Goal: Information Seeking & Learning: Find specific fact

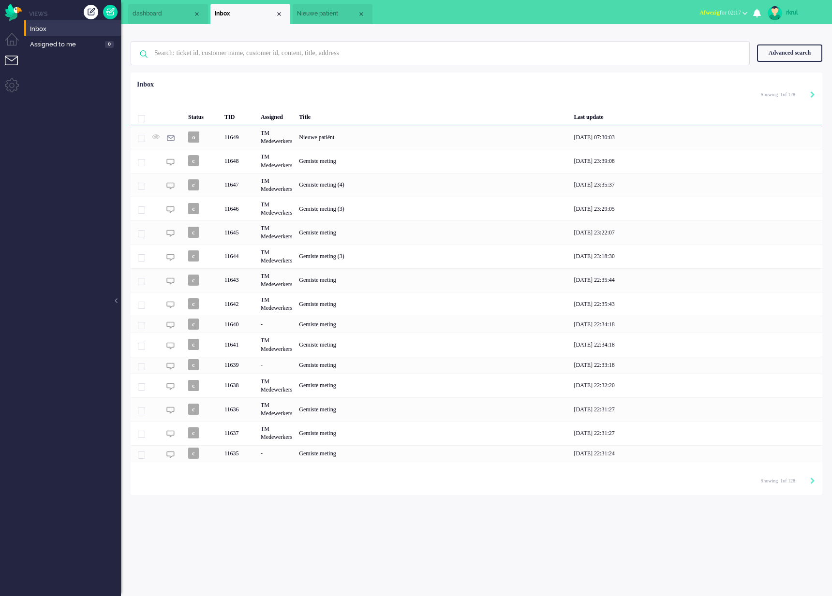
click at [410, 134] on div "Nieuwe patiënt" at bounding box center [433, 137] width 275 height 24
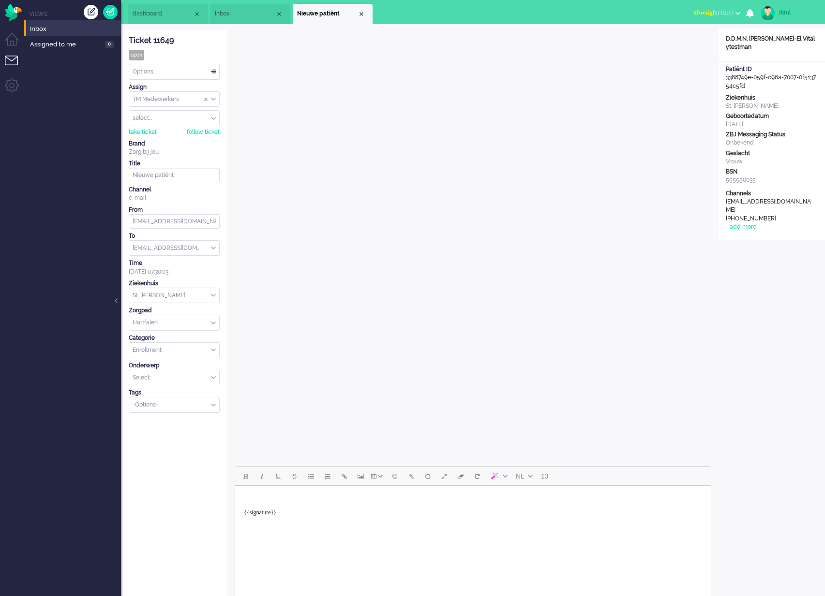
click at [783, 267] on div "Open custom software Customer Name D.D.M.N. Van Vitalytestvrouw-El Vitalytestma…" at bounding box center [771, 465] width 106 height 872
click at [785, 266] on div "Open custom software Customer Name D.D.M.N. Van Vitalytestvrouw-El Vitalytestma…" at bounding box center [771, 465] width 106 height 872
click at [789, 270] on div "Open custom software Customer Name D.D.M.N. Van Vitalytestvrouw-El Vitalytestma…" at bounding box center [771, 465] width 106 height 872
click at [777, 345] on div "Open custom software Customer Name D.D.M.N. Van Vitalytestvrouw-El Vitalytestma…" at bounding box center [771, 465] width 106 height 872
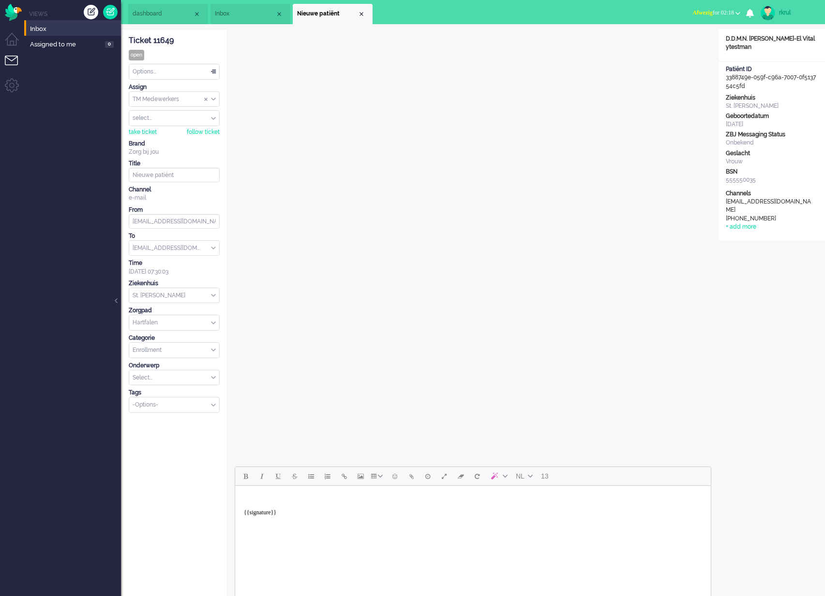
click at [215, 13] on span "Inbox" at bounding box center [245, 14] width 60 height 8
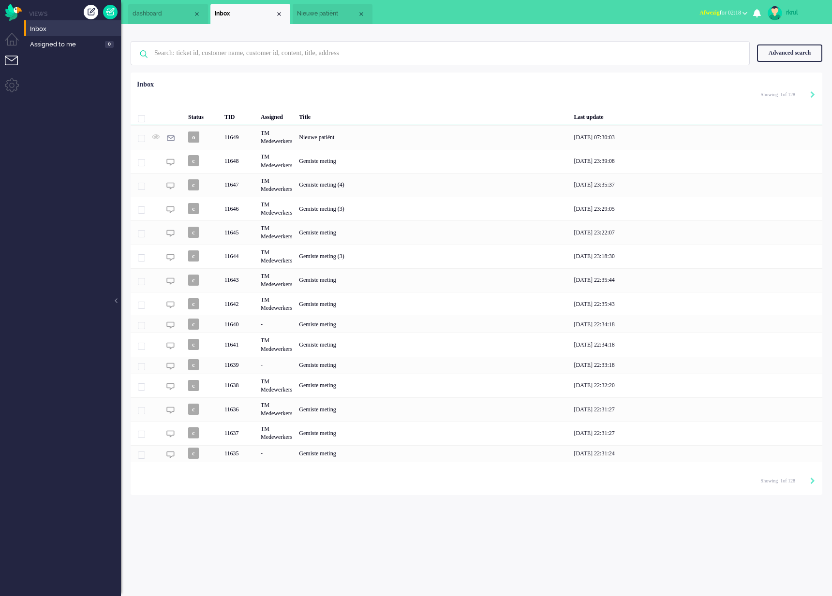
click at [347, 12] on span "Nieuwe patiënt" at bounding box center [327, 14] width 60 height 8
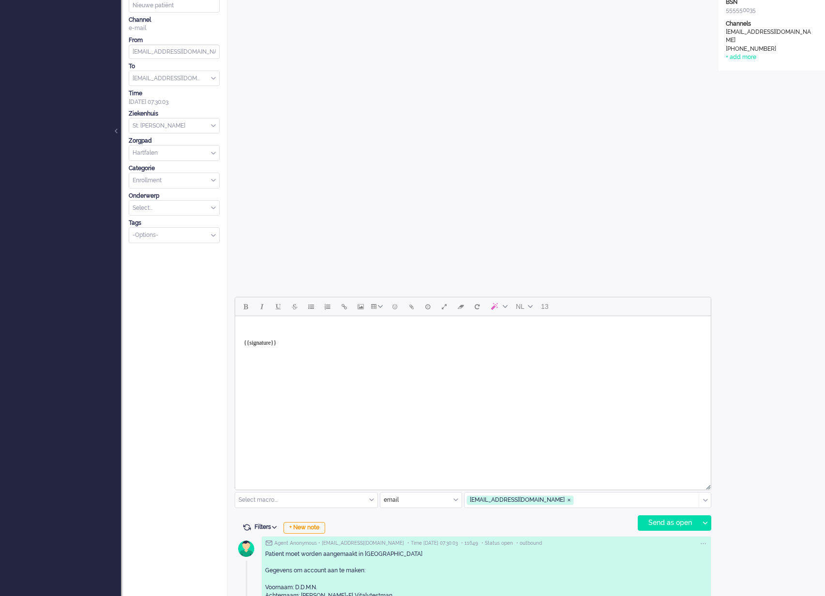
scroll to position [316, 0]
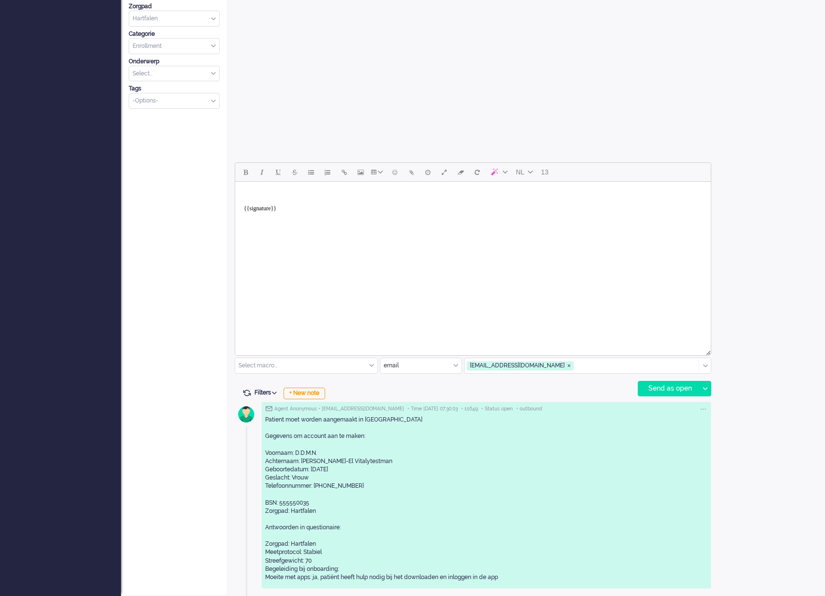
click at [797, 282] on div "Open custom software Customer Name D.D.M.N. Van Vitalytestvrouw-El Vitalytestma…" at bounding box center [771, 161] width 106 height 872
click at [804, 277] on div "Open custom software Customer Name D.D.M.N. Van Vitalytestvrouw-El Vitalytestma…" at bounding box center [771, 161] width 106 height 872
click at [804, 276] on div "Open custom software Customer Name D.D.M.N. Van Vitalytestvrouw-El Vitalytestma…" at bounding box center [771, 161] width 106 height 872
click at [775, 75] on div "Open custom software Customer Name D.D.M.N. Van Vitalytestvrouw-El Vitalytestma…" at bounding box center [771, 161] width 106 height 872
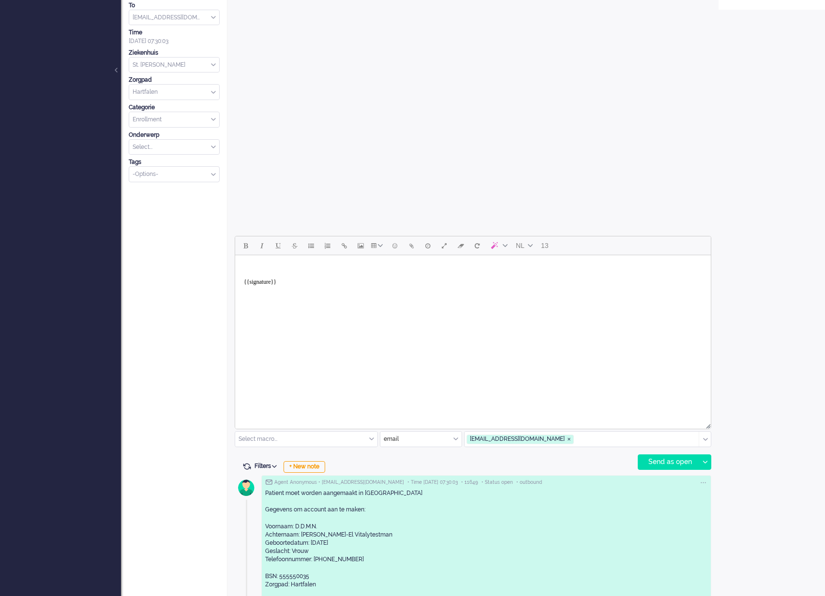
scroll to position [0, 0]
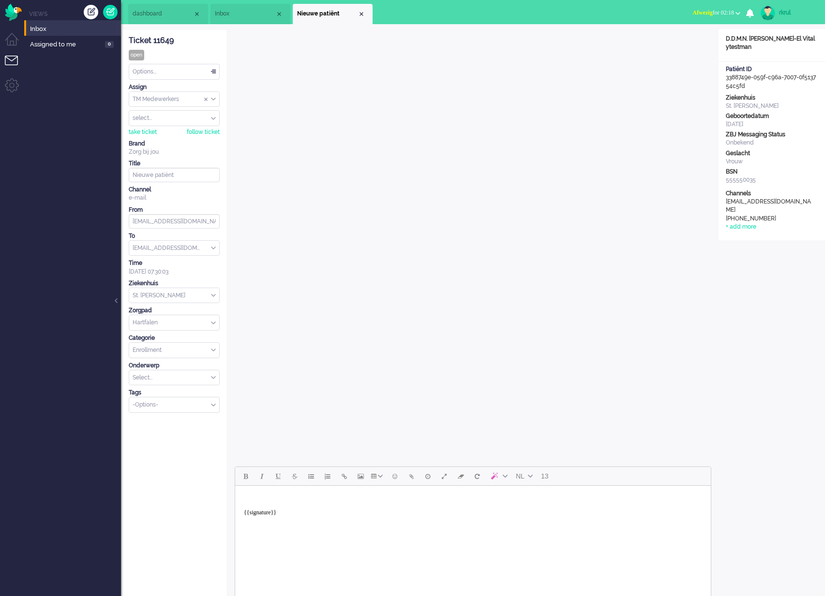
drag, startPoint x: 756, startPoint y: 337, endPoint x: 752, endPoint y: 328, distance: 9.3
click at [756, 337] on div "Open custom software Customer Name D.D.M.N. Van Vitalytestvrouw-El Vitalytestma…" at bounding box center [771, 465] width 106 height 872
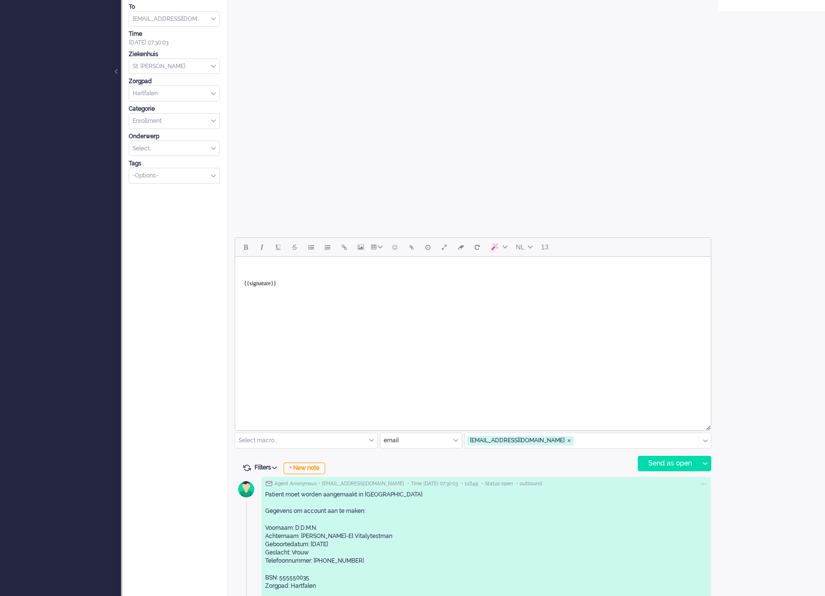
scroll to position [316, 0]
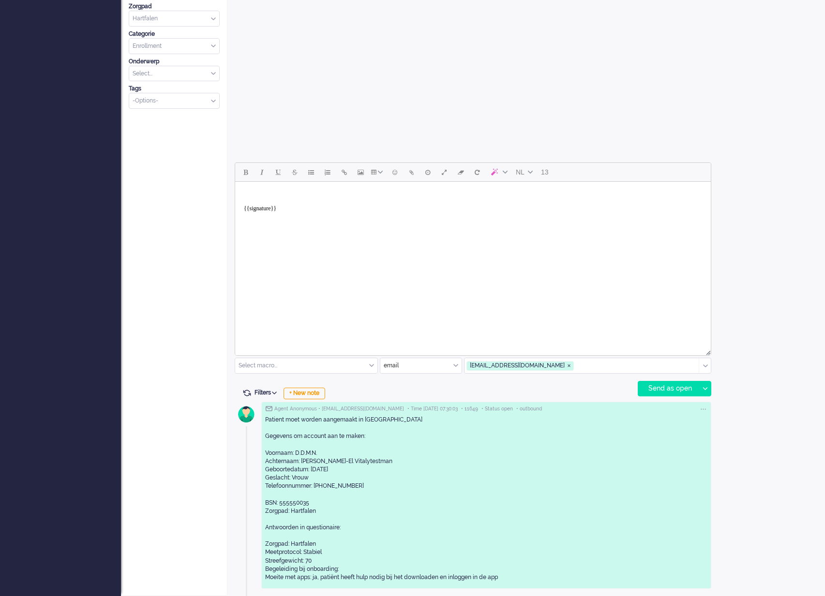
click at [778, 304] on div "Open custom software Customer Name D.D.M.N. Van Vitalytestvrouw-El Vitalytestma…" at bounding box center [771, 161] width 106 height 872
click at [757, 97] on div "Open custom software Customer Name D.D.M.N. Van Vitalytestvrouw-El Vitalytestma…" at bounding box center [771, 161] width 106 height 872
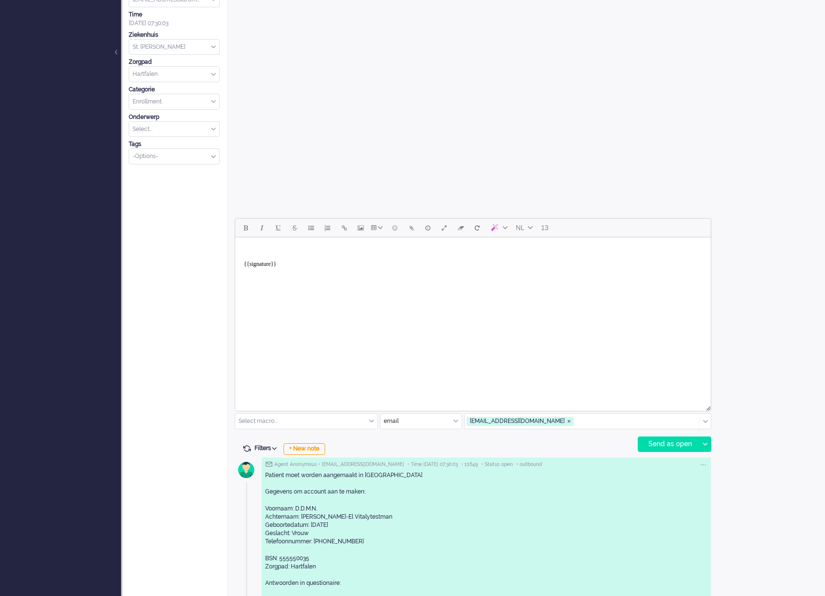
scroll to position [0, 0]
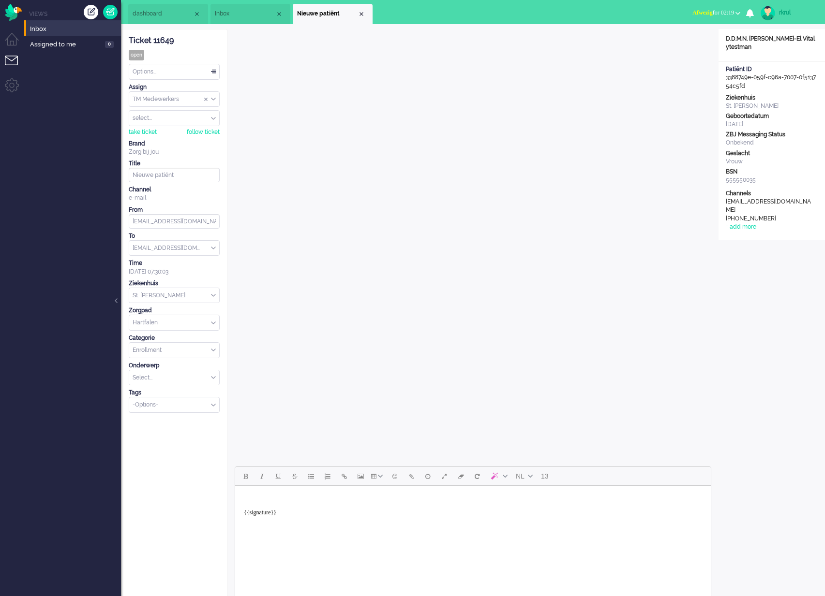
click at [251, 12] on span "Inbox" at bounding box center [245, 14] width 60 height 8
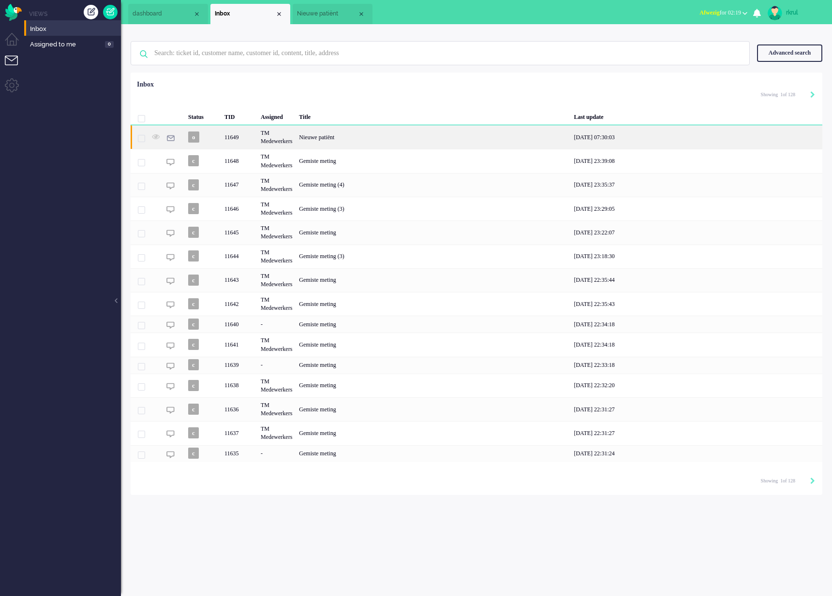
click at [316, 137] on div "Nieuwe patiënt" at bounding box center [433, 137] width 275 height 24
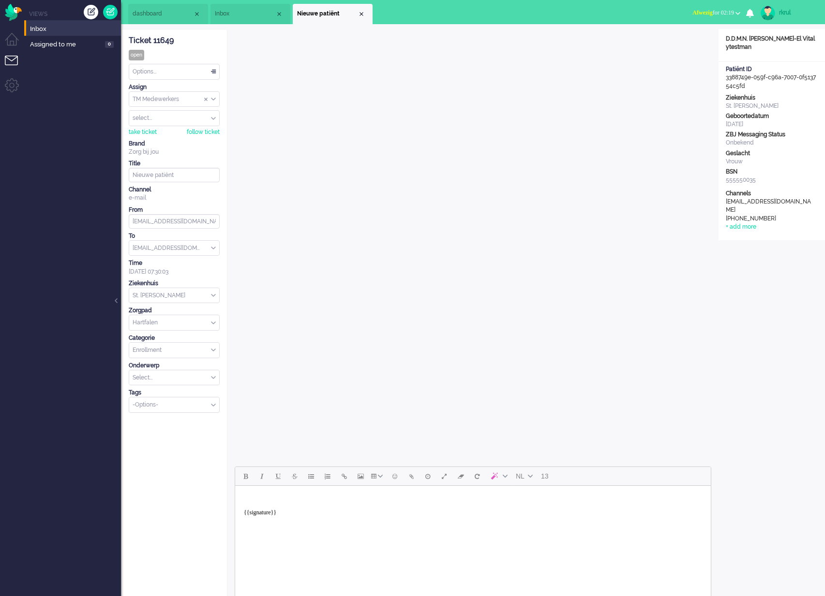
drag, startPoint x: 753, startPoint y: 89, endPoint x: 727, endPoint y: 79, distance: 27.4
click at [727, 79] on div "Patiënt ID 3388749e-059f-c96a-7007-0f513754c5fd" at bounding box center [771, 77] width 106 height 25
click at [784, 124] on div "[DATE]" at bounding box center [772, 124] width 92 height 8
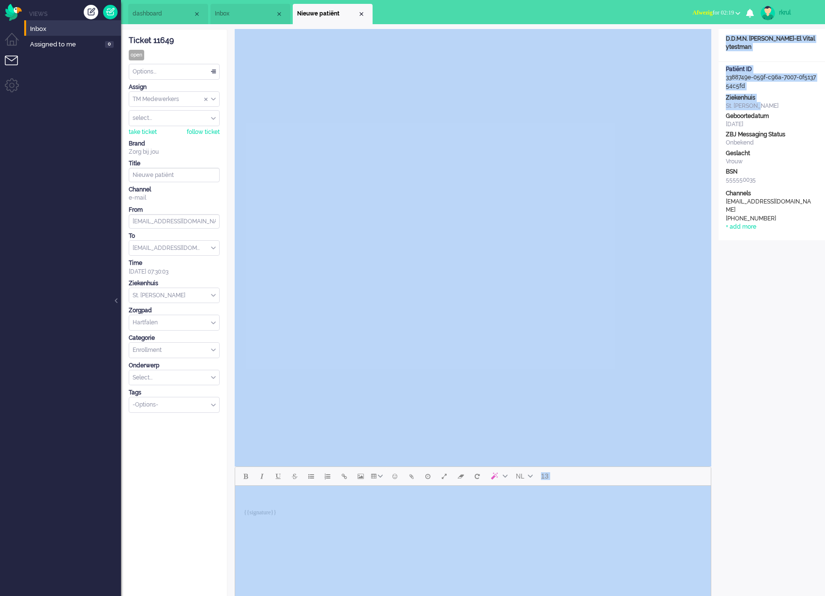
drag, startPoint x: 729, startPoint y: 103, endPoint x: 717, endPoint y: 99, distance: 12.4
click at [717, 99] on div "ticket info editor timeline Ticket 11649 open Watching Options... Set Status Op…" at bounding box center [473, 465] width 704 height 872
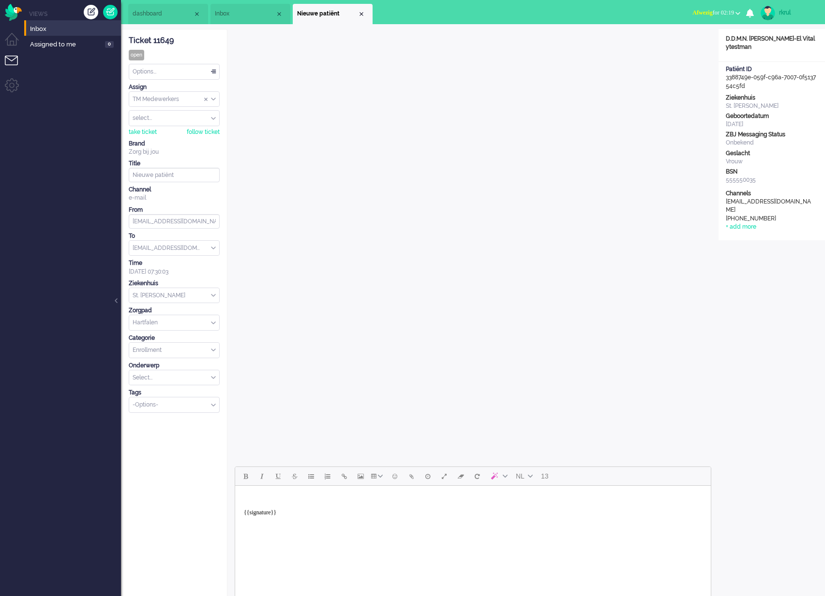
click at [782, 182] on div "555550035" at bounding box center [772, 180] width 92 height 8
drag, startPoint x: 784, startPoint y: 213, endPoint x: 722, endPoint y: 171, distance: 74.6
click at [721, 171] on div "Open custom software Customer Name D.D.M.N. Van Vitalytestvrouw-El Vitalytestma…" at bounding box center [771, 134] width 106 height 211
click at [780, 178] on div "555550035" at bounding box center [772, 180] width 92 height 8
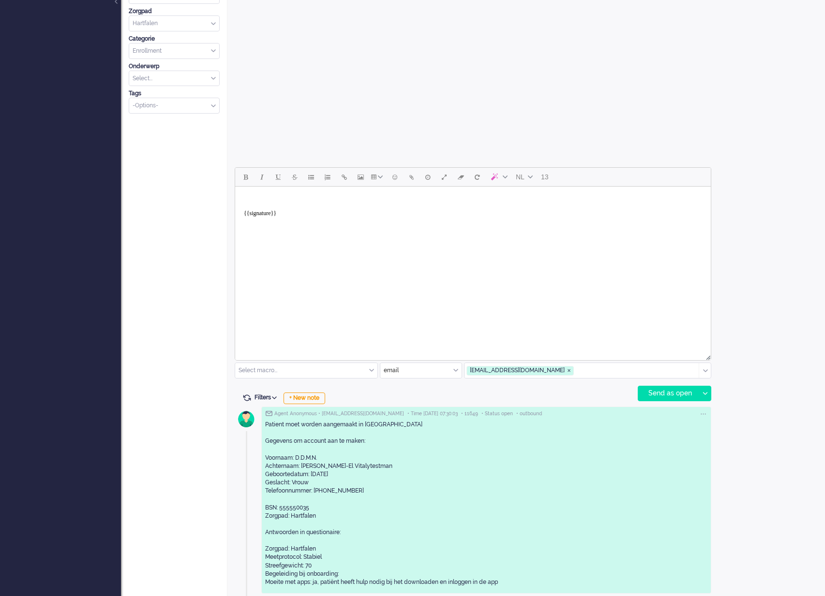
scroll to position [316, 0]
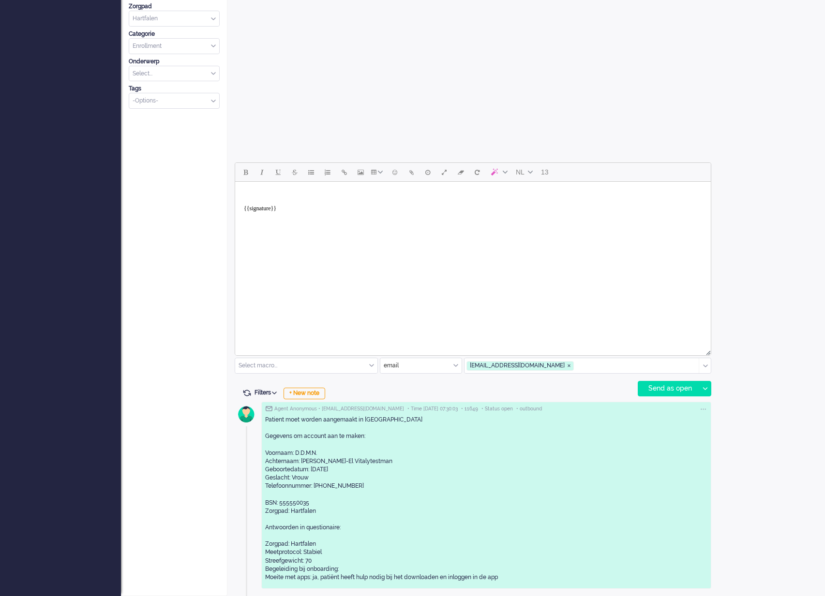
click at [785, 237] on div "Open custom software Customer Name D.D.M.N. Van Vitalytestvrouw-El Vitalytestma…" at bounding box center [771, 161] width 106 height 872
drag, startPoint x: 377, startPoint y: 487, endPoint x: 315, endPoint y: 489, distance: 61.9
click at [315, 489] on div "Patient moet worden aangemaakt in [GEOGRAPHIC_DATA] Gegevens om account aan te …" at bounding box center [486, 499] width 442 height 166
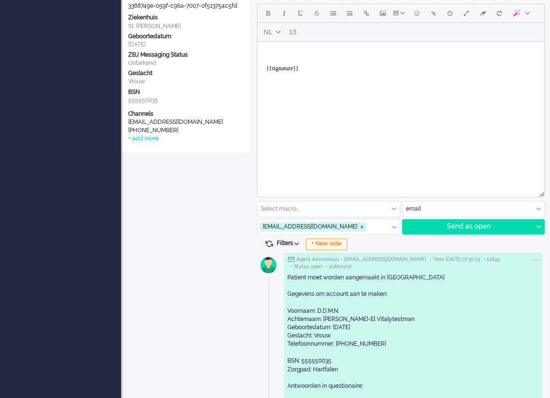
scroll to position [537, 0]
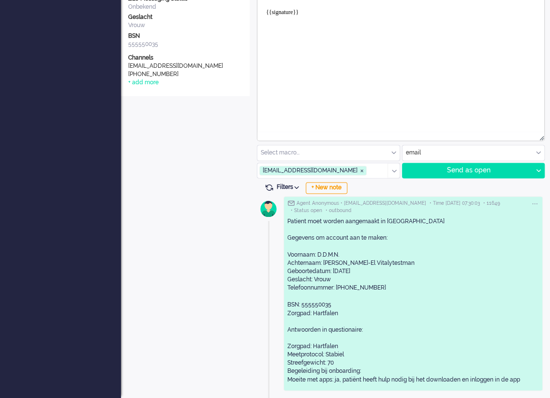
drag, startPoint x: 418, startPoint y: 295, endPoint x: 402, endPoint y: 292, distance: 16.2
click at [418, 295] on div "Patient moet worden aangemaakt in [GEOGRAPHIC_DATA] Gegevens om account aan te …" at bounding box center [413, 300] width 252 height 166
drag, startPoint x: 387, startPoint y: 288, endPoint x: 337, endPoint y: 289, distance: 50.3
click at [337, 289] on div "Patient moet worden aangemaakt in [GEOGRAPHIC_DATA] Gegevens om account aan te …" at bounding box center [413, 300] width 252 height 166
click at [354, 288] on div "Patient moet worden aangemaakt in [GEOGRAPHIC_DATA] Gegevens om account aan te …" at bounding box center [413, 300] width 252 height 166
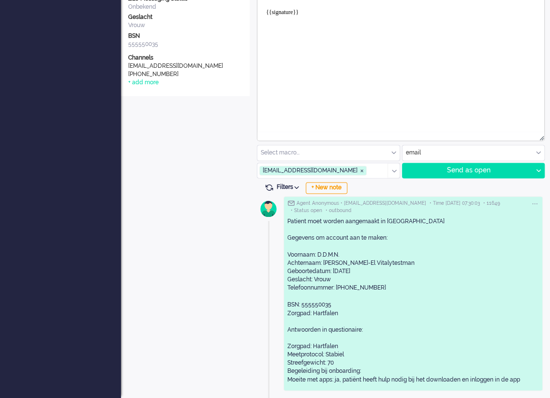
drag, startPoint x: 337, startPoint y: 288, endPoint x: 378, endPoint y: 289, distance: 40.6
click at [378, 289] on div "Patient moet worden aangemaakt in [GEOGRAPHIC_DATA] Gegevens om account aan te …" at bounding box center [413, 300] width 252 height 166
click at [400, 286] on div "Patient moet worden aangemaakt in [GEOGRAPHIC_DATA] Gegevens om account aan te …" at bounding box center [413, 300] width 252 height 166
click at [469, 298] on div "Patient moet worden aangemaakt in [GEOGRAPHIC_DATA] Gegevens om account aan te …" at bounding box center [413, 300] width 252 height 166
click at [468, 293] on div "Patient moet worden aangemaakt in [GEOGRAPHIC_DATA] Gegevens om account aan te …" at bounding box center [413, 300] width 252 height 166
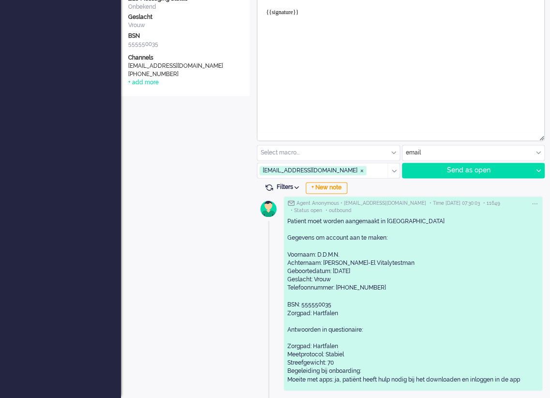
click at [467, 302] on div "Patient moet worden aangemaakt in [GEOGRAPHIC_DATA] Gegevens om account aan te …" at bounding box center [413, 300] width 252 height 166
click at [416, 293] on div "Patient moet worden aangemaakt in [GEOGRAPHIC_DATA] Gegevens om account aan te …" at bounding box center [413, 300] width 252 height 166
click at [413, 294] on div "Patient moet worden aangemaakt in [GEOGRAPHIC_DATA] Gegevens om account aan te …" at bounding box center [413, 300] width 252 height 166
click at [473, 229] on div "Patient moet worden aangemaakt in [GEOGRAPHIC_DATA] Gegevens om account aan te …" at bounding box center [413, 300] width 252 height 166
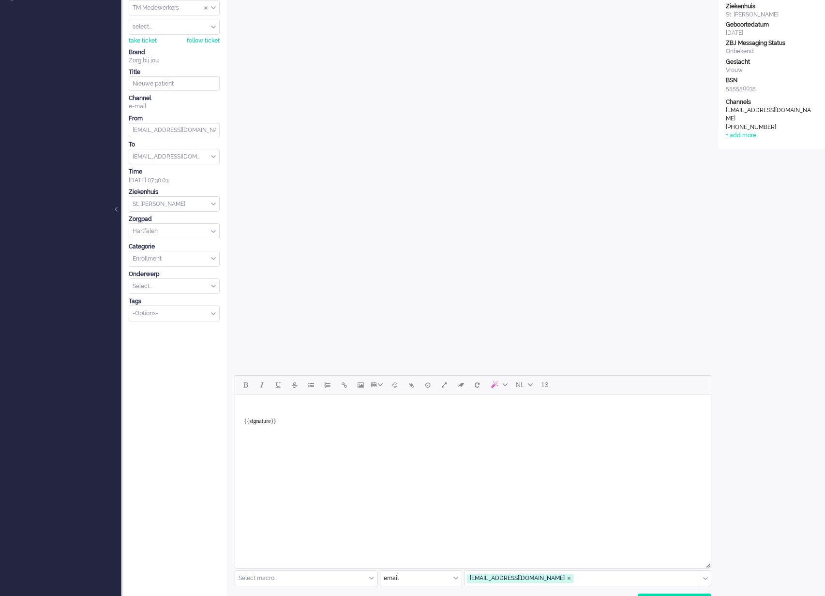
scroll to position [0, 0]
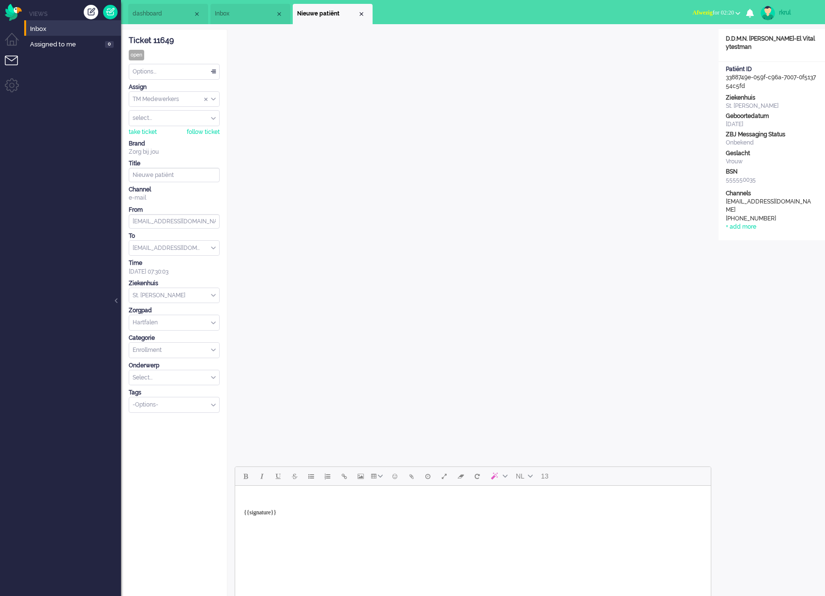
click at [780, 300] on div "Open custom software Customer Name D.D.M.N. Van Vitalytestvrouw-El Vitalytestma…" at bounding box center [771, 465] width 106 height 872
click at [766, 293] on div "Open custom software Customer Name D.D.M.N. Van Vitalytestvrouw-El Vitalytestma…" at bounding box center [771, 465] width 106 height 872
click at [769, 352] on div "Open custom software Customer Name D.D.M.N. Van Vitalytestvrouw-El Vitalytestma…" at bounding box center [771, 465] width 106 height 872
click at [185, 15] on span "dashboard" at bounding box center [163, 14] width 60 height 8
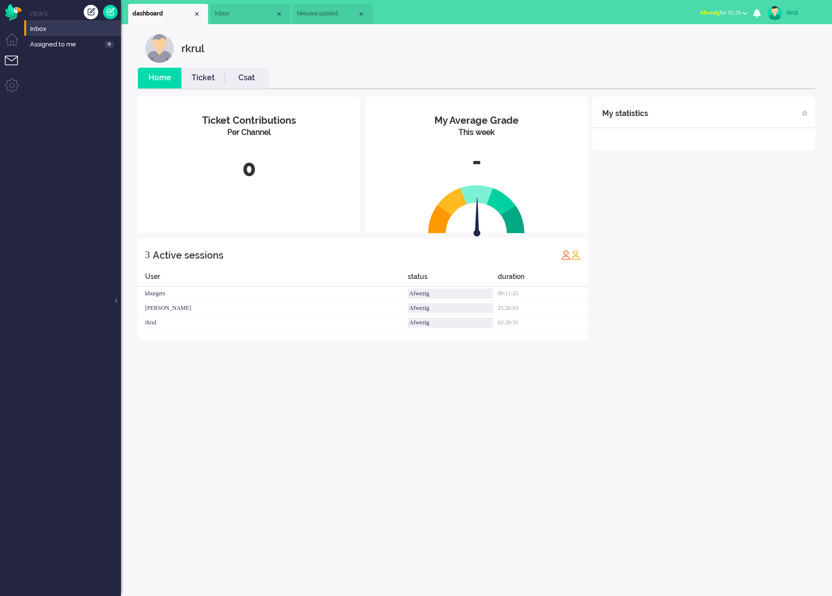
click at [333, 15] on span "Nieuwe patiënt" at bounding box center [327, 14] width 60 height 8
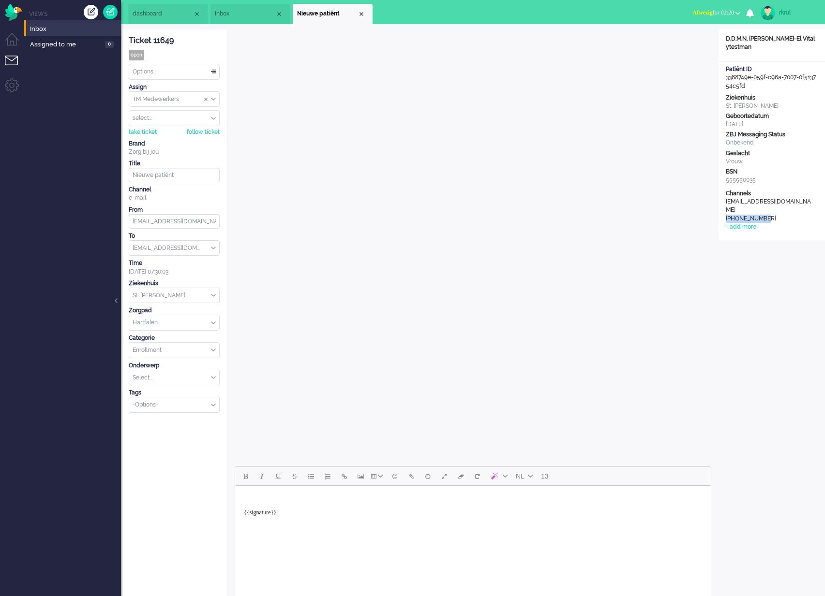
drag, startPoint x: 770, startPoint y: 211, endPoint x: 724, endPoint y: 212, distance: 46.0
click at [724, 212] on div "Channels e-mail [EMAIL_ADDRESS][DOMAIN_NAME] telephone [PHONE_NUMBER] + add more" at bounding box center [771, 211] width 106 height 42
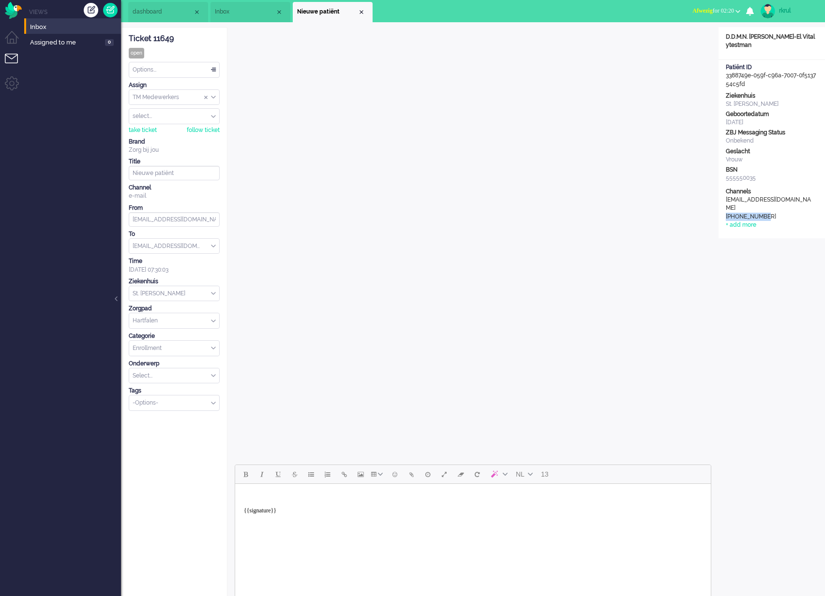
click at [740, 213] on div "[PHONE_NUMBER]" at bounding box center [769, 217] width 87 height 8
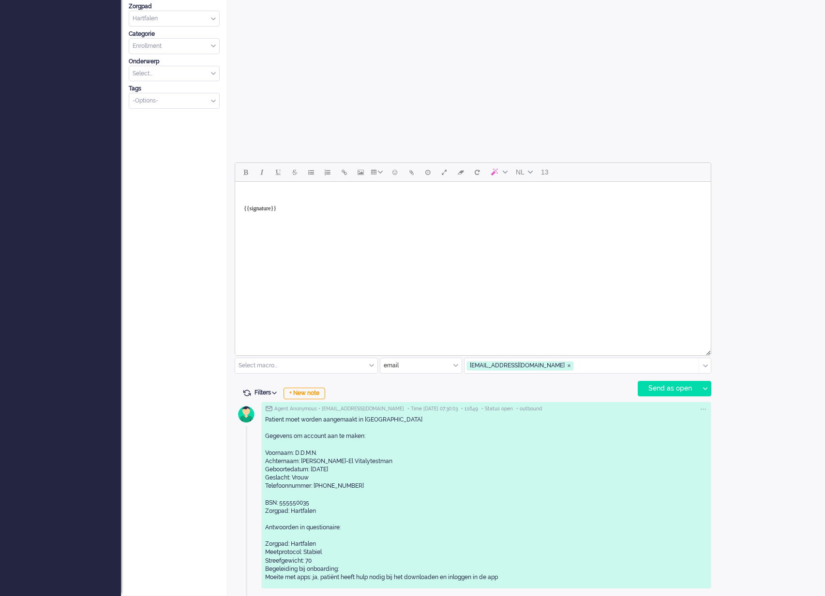
scroll to position [316, 0]
click at [370, 484] on div "Patient moet worden aangemaakt in [GEOGRAPHIC_DATA] Gegevens om account aan te …" at bounding box center [486, 499] width 442 height 166
drag, startPoint x: 366, startPoint y: 488, endPoint x: 325, endPoint y: 490, distance: 41.1
click at [325, 490] on div "Patient moet worden aangemaakt in [GEOGRAPHIC_DATA] Gegevens om account aan te …" at bounding box center [486, 499] width 442 height 166
click at [328, 488] on div "Patient moet worden aangemaakt in [GEOGRAPHIC_DATA] Gegevens om account aan te …" at bounding box center [486, 499] width 442 height 166
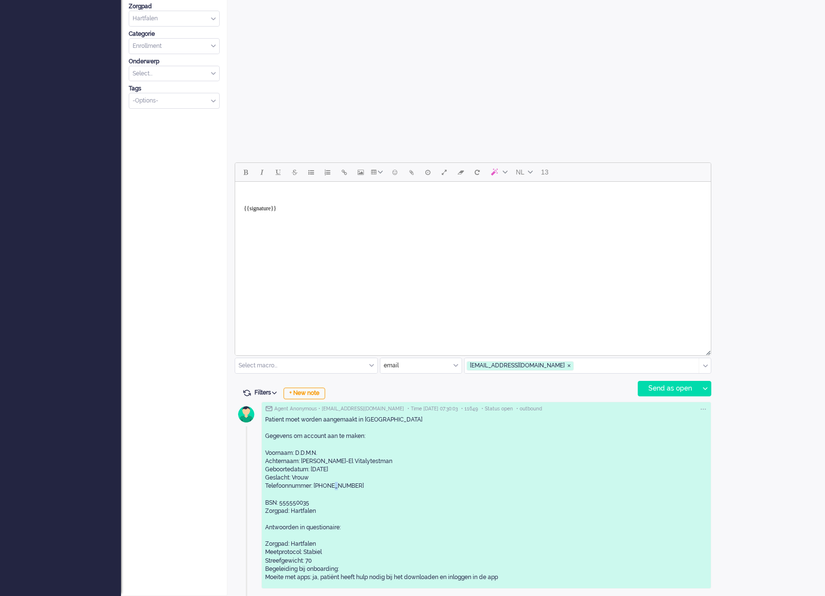
click at [328, 488] on div "Patient moet worden aangemaakt in [GEOGRAPHIC_DATA] Gegevens om account aan te …" at bounding box center [486, 499] width 442 height 166
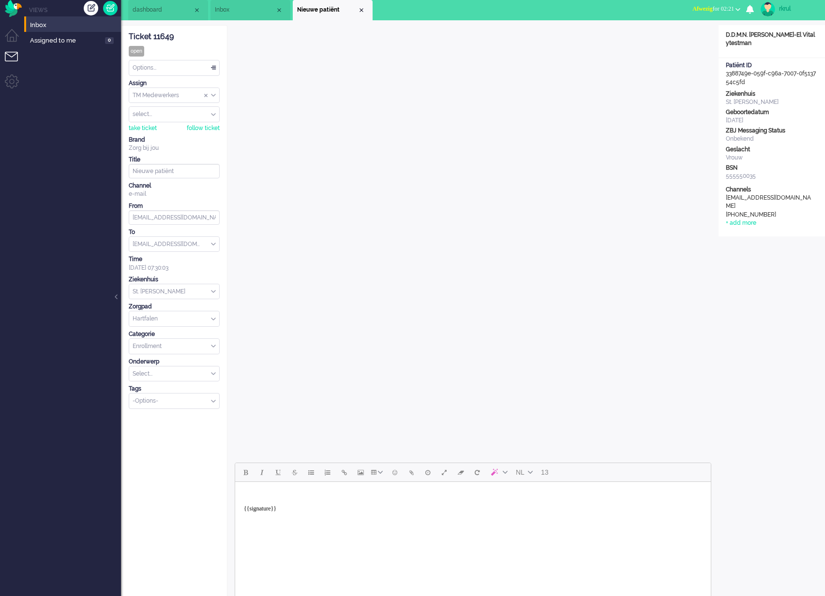
scroll to position [0, 0]
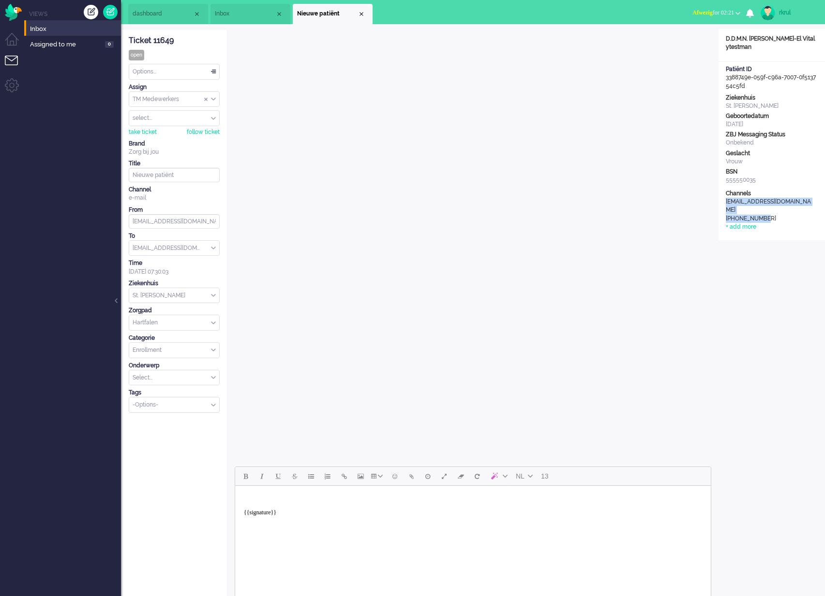
drag, startPoint x: 749, startPoint y: 207, endPoint x: 762, endPoint y: 220, distance: 18.1
click at [726, 203] on div "Channels e-mail [EMAIL_ADDRESS][DOMAIN_NAME] telephone [PHONE_NUMBER] + add more" at bounding box center [771, 211] width 106 height 42
click at [780, 274] on div "Open custom software Customer Name D.D.M.N. Van Vitalytestvrouw-El Vitalytestma…" at bounding box center [771, 465] width 106 height 872
click at [773, 275] on div "Open custom software Customer Name D.D.M.N. Van Vitalytestvrouw-El Vitalytestma…" at bounding box center [771, 465] width 106 height 872
drag, startPoint x: 754, startPoint y: 87, endPoint x: 722, endPoint y: 78, distance: 33.2
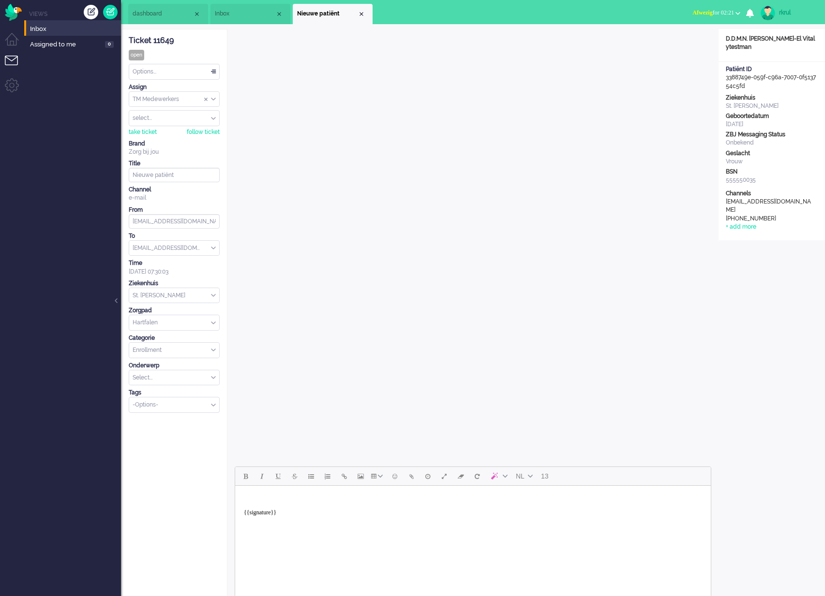
click at [722, 78] on div "Patiënt ID 3388749e-059f-c96a-7007-0f513754c5fd" at bounding box center [771, 77] width 106 height 25
click at [750, 90] on div "Open custom software Customer Name D.D.M.N. Van Vitalytestvrouw-El Vitalytestma…" at bounding box center [771, 134] width 106 height 211
click at [735, 274] on div "Open custom software Customer Name D.D.M.N. Van Vitalytestvrouw-El Vitalytestma…" at bounding box center [771, 465] width 106 height 872
click at [754, 271] on div "Open custom software Customer Name D.D.M.N. Van Vitalytestvrouw-El Vitalytestma…" at bounding box center [771, 465] width 106 height 872
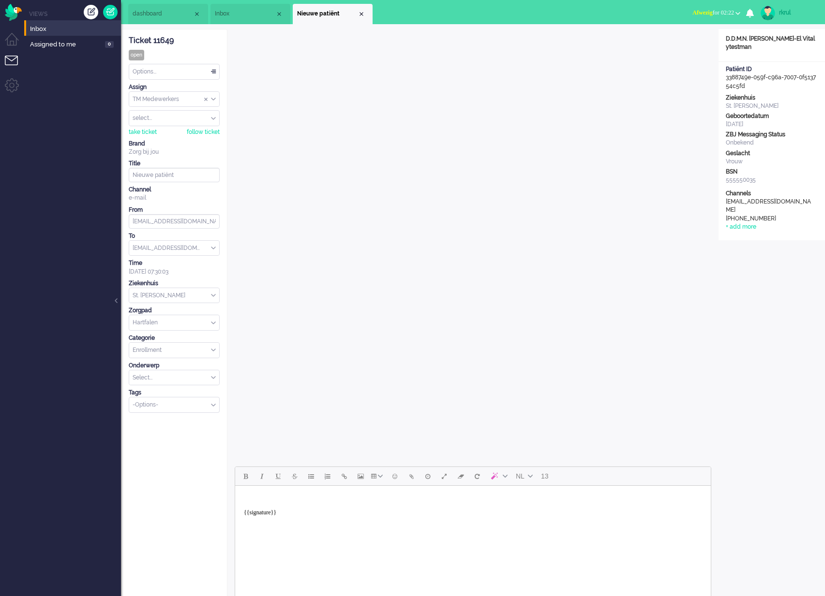
click at [756, 270] on div "Open custom software Customer Name D.D.M.N. Van Vitalytestvrouw-El Vitalytestma…" at bounding box center [771, 465] width 106 height 872
click at [757, 271] on div "Open custom software Customer Name D.D.M.N. Van Vitalytestvrouw-El Vitalytestma…" at bounding box center [771, 465] width 106 height 872
click at [780, 314] on div "Open custom software Customer Name D.D.M.N. Van Vitalytestvrouw-El Vitalytestma…" at bounding box center [771, 465] width 106 height 872
click at [785, 61] on div "Open custom software Customer Name D.D.M.N. Van Vitalytestvrouw-El Vitalytestma…" at bounding box center [771, 134] width 106 height 211
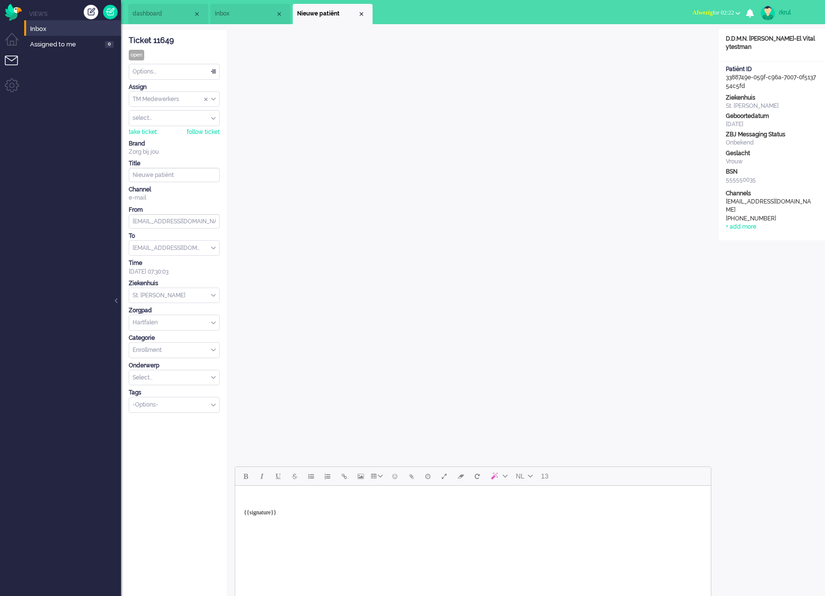
click at [612, 2] on ul "dashboard Inbox Nieuwe patiënt" at bounding box center [378, 12] width 501 height 24
click at [776, 298] on div "Open custom software Customer Name D.D.M.N. Van Vitalytestvrouw-El Vitalytestma…" at bounding box center [771, 465] width 106 height 872
